Goal: Find specific page/section: Find specific page/section

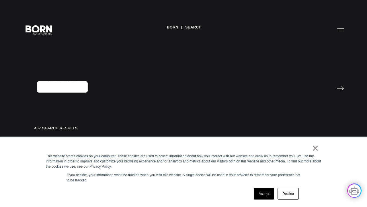
type input "*******"
click at [337, 86] on input "image" at bounding box center [340, 88] width 7 height 5
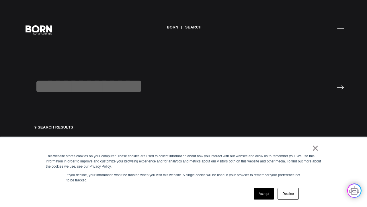
scroll to position [463, 0]
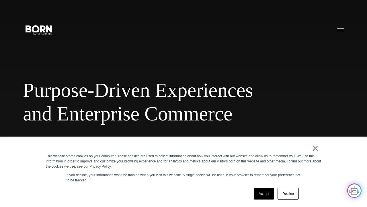
scroll to position [1518, 0]
